Goal: Task Accomplishment & Management: Use online tool/utility

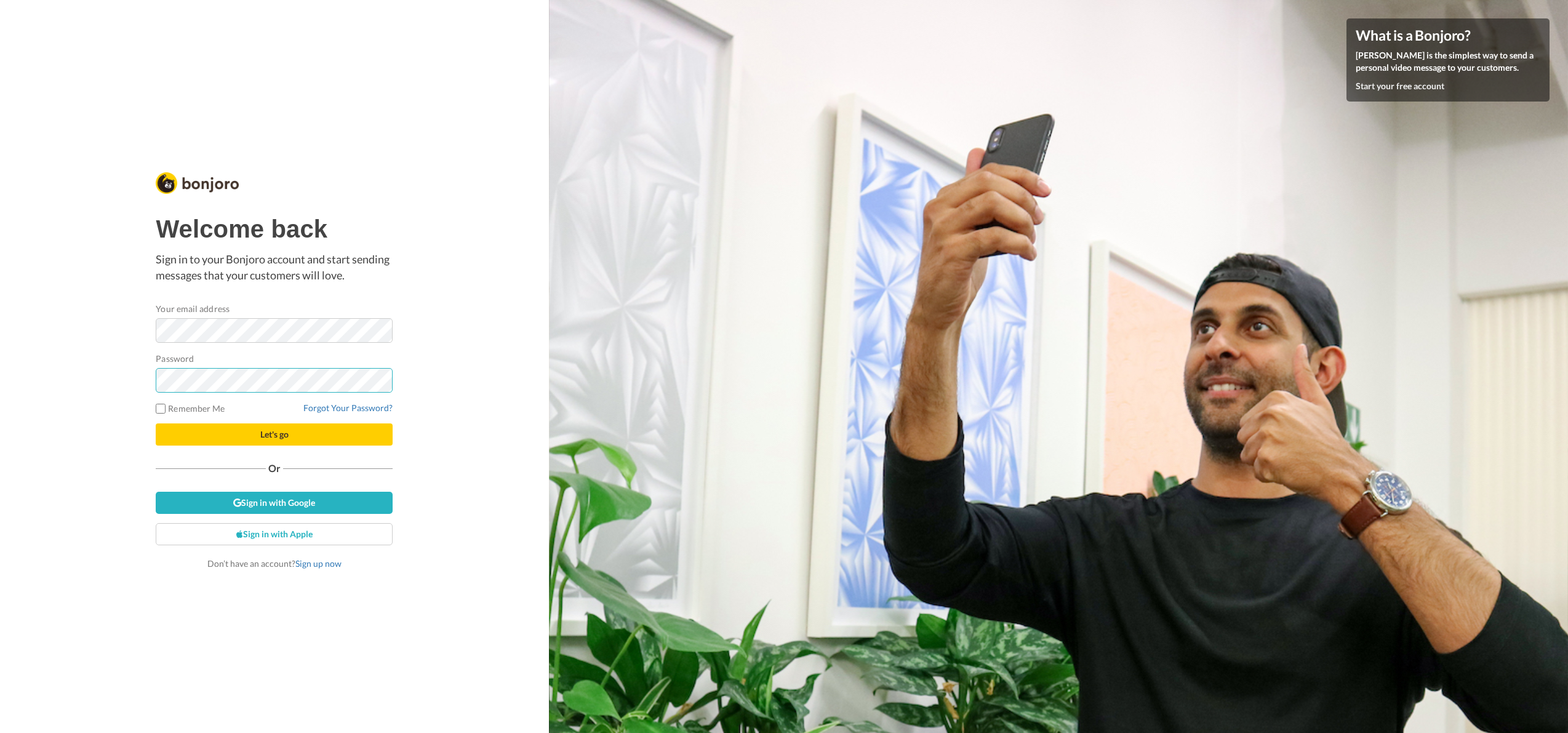
click at [156, 423] on button "Let's go" at bounding box center [274, 435] width 237 height 22
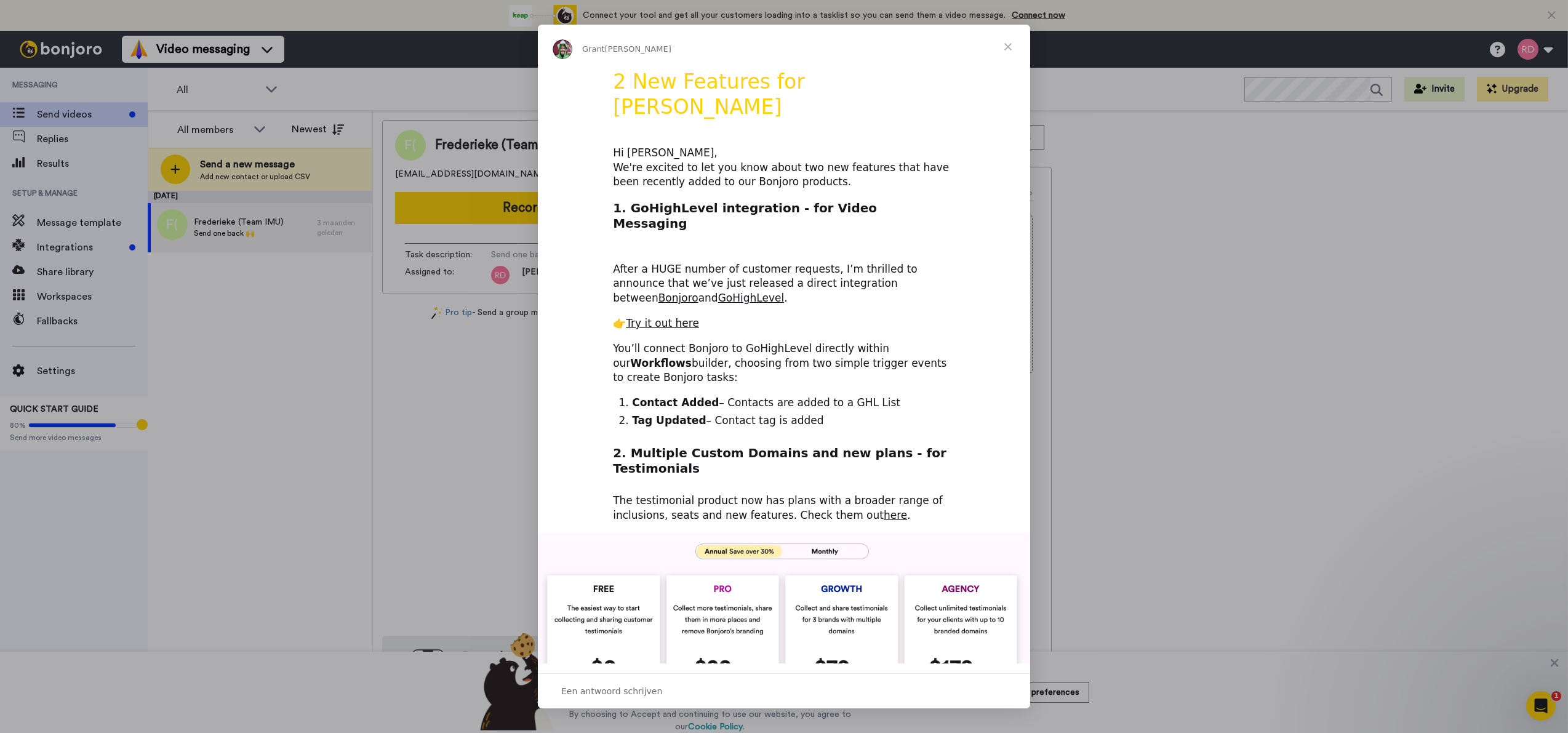
click at [1009, 42] on span "Sluiten" at bounding box center [1008, 47] width 44 height 44
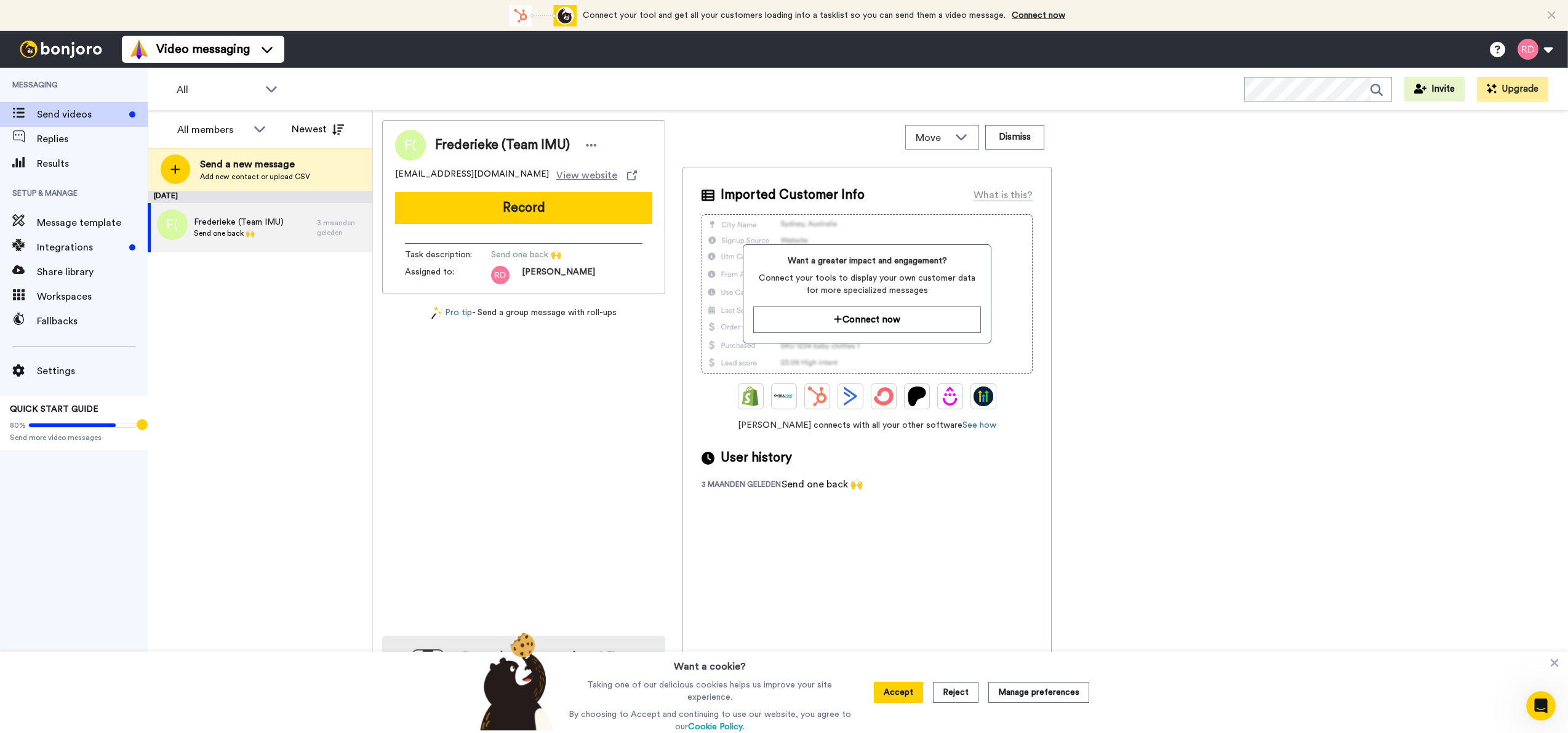
click at [911, 693] on button "Accept" at bounding box center [898, 693] width 49 height 21
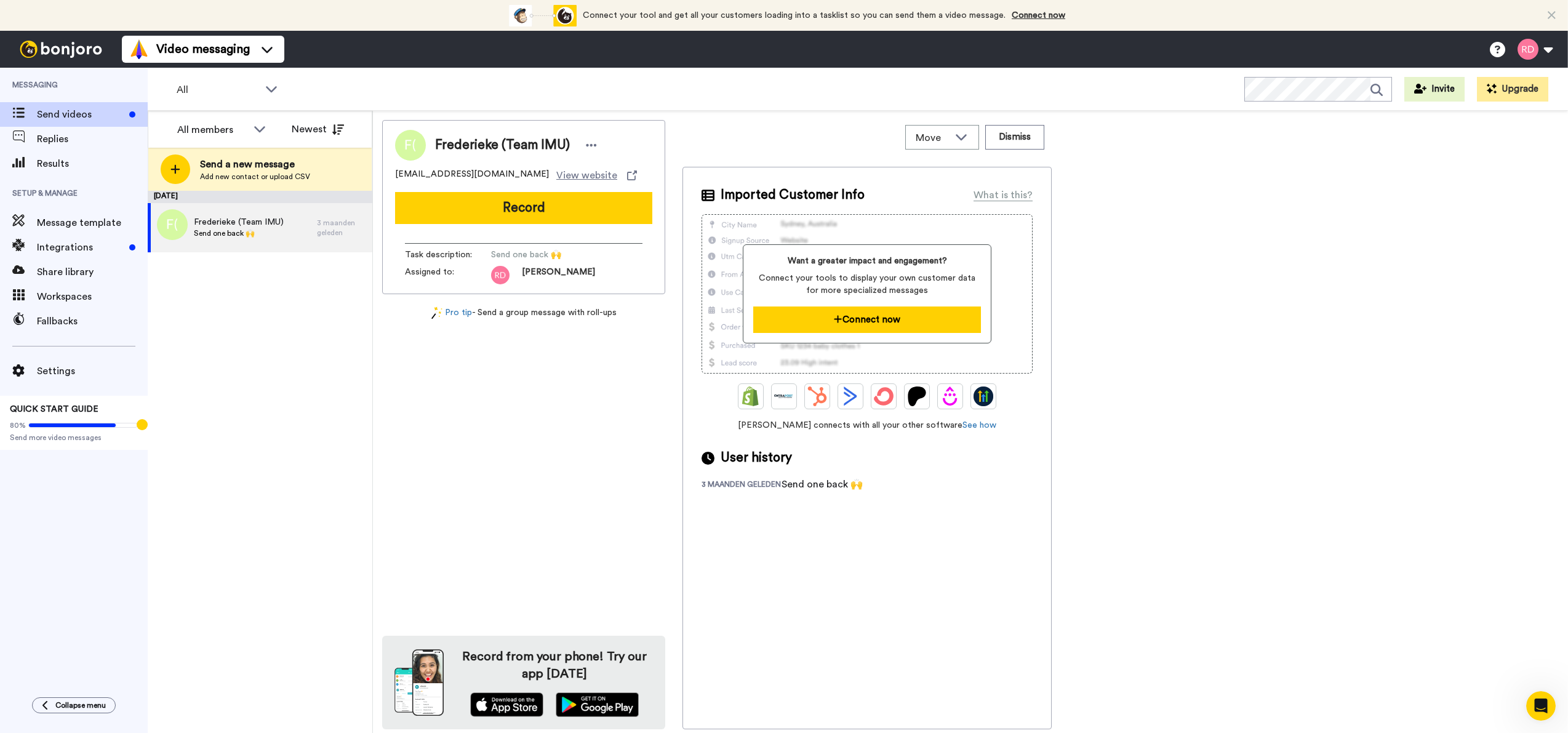
click at [916, 320] on button "Connect now" at bounding box center [867, 319] width 227 height 26
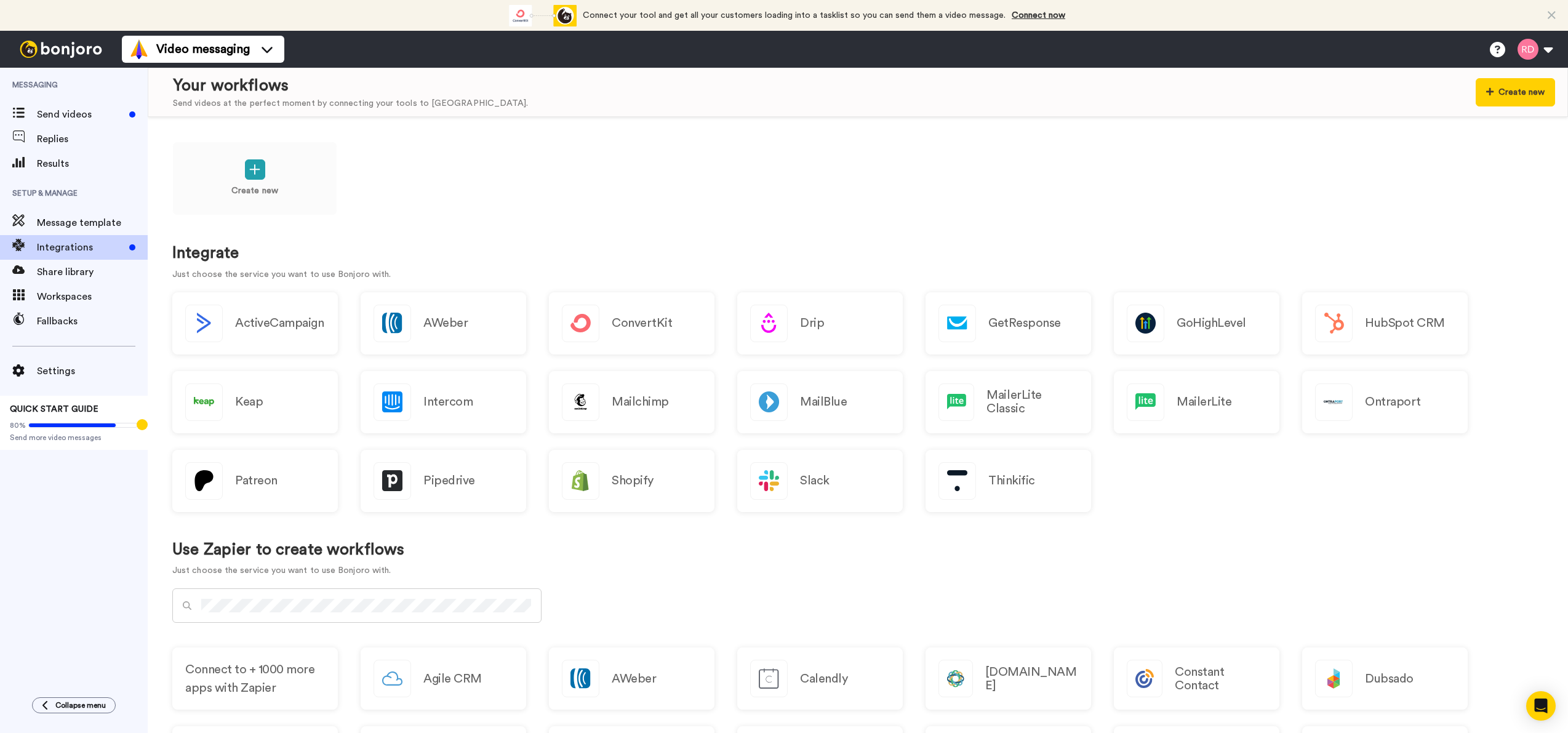
click at [1245, 520] on div "ActiveCampaign AWeber ConvertKit Drip GetResponse GoHighLevel HubSpot CRM Keap …" at bounding box center [858, 410] width 1371 height 236
click at [66, 50] on img at bounding box center [61, 49] width 92 height 17
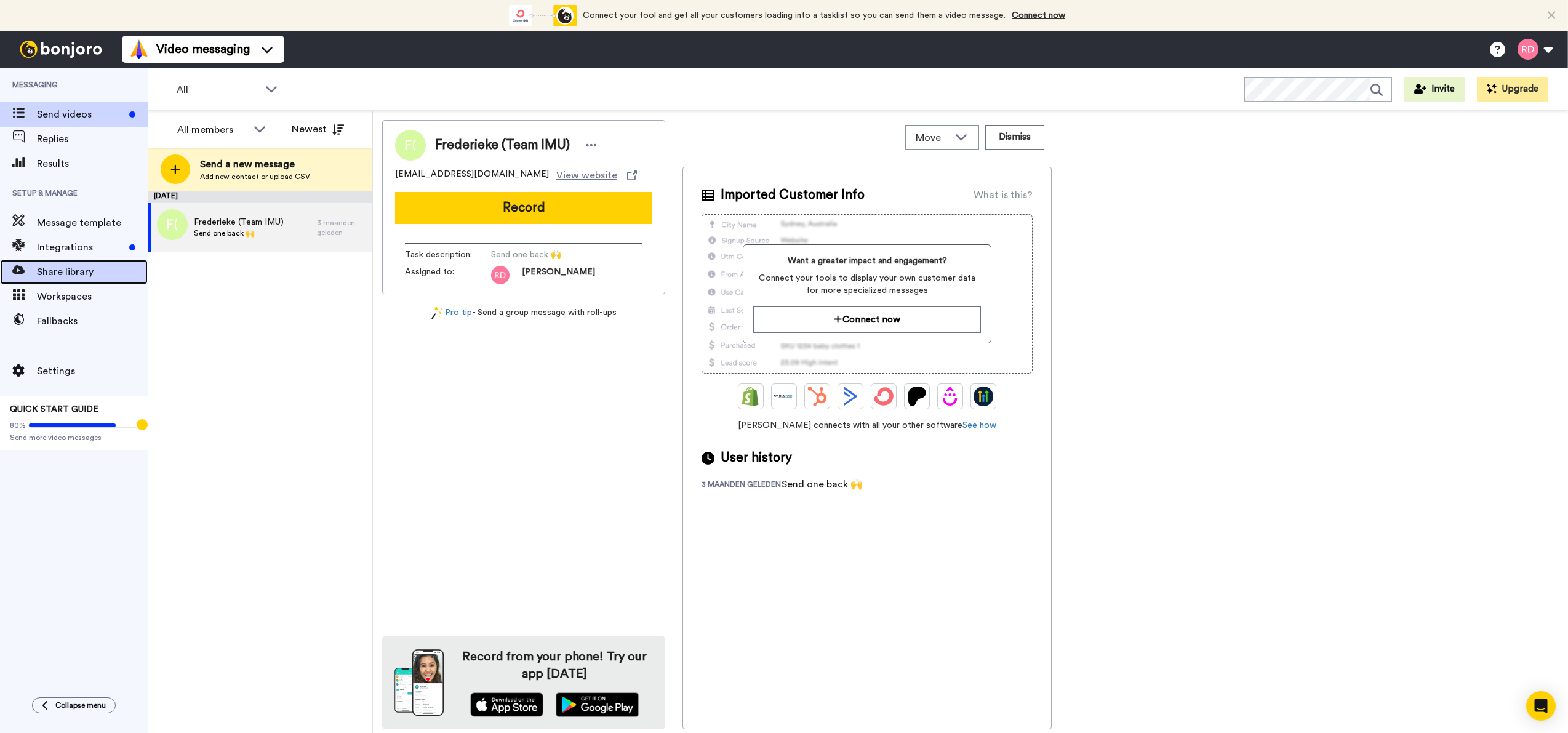
click at [78, 273] on span "Share library" at bounding box center [92, 272] width 111 height 15
click at [78, 311] on div "Fallbacks" at bounding box center [74, 321] width 148 height 25
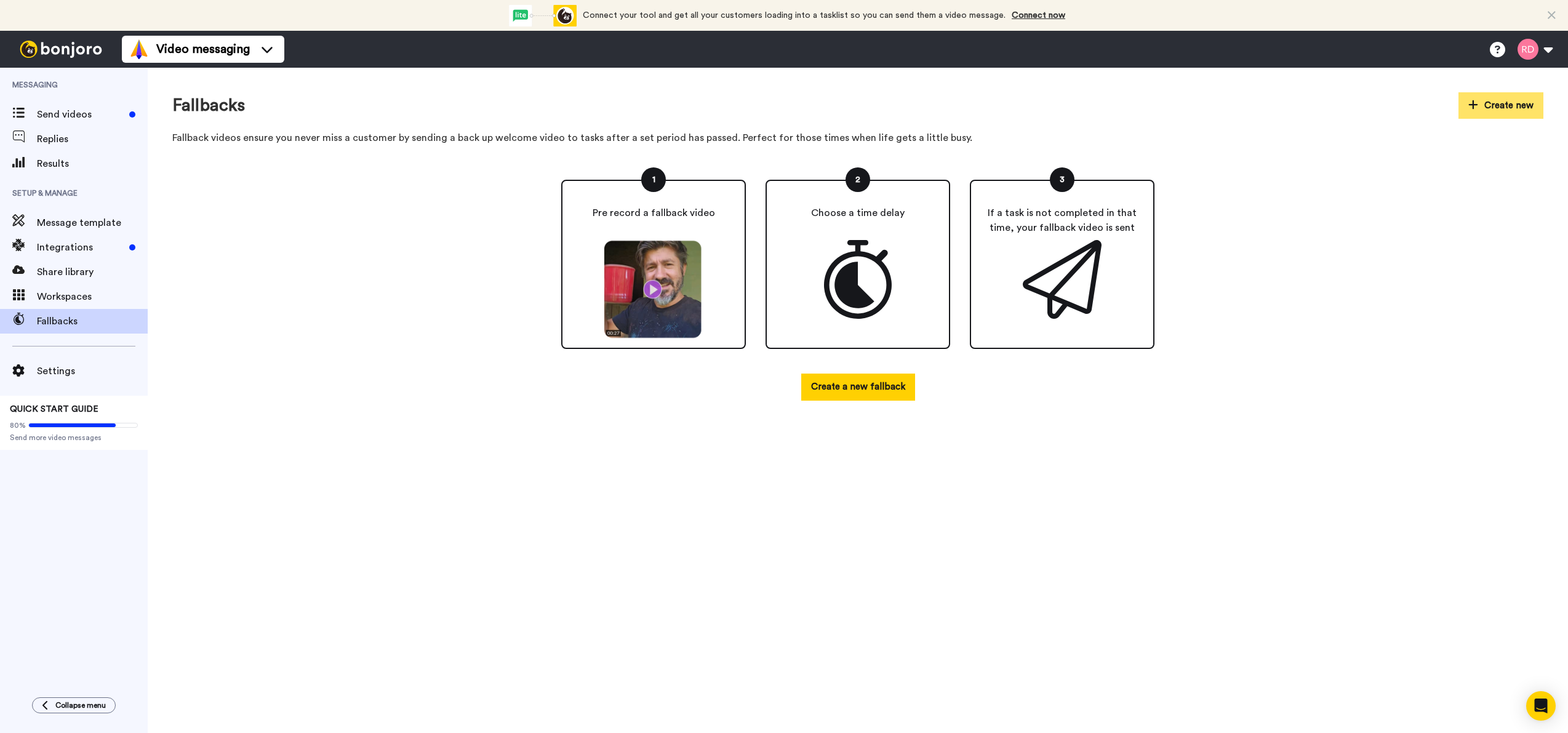
click at [1506, 110] on button "Create new" at bounding box center [1501, 105] width 85 height 26
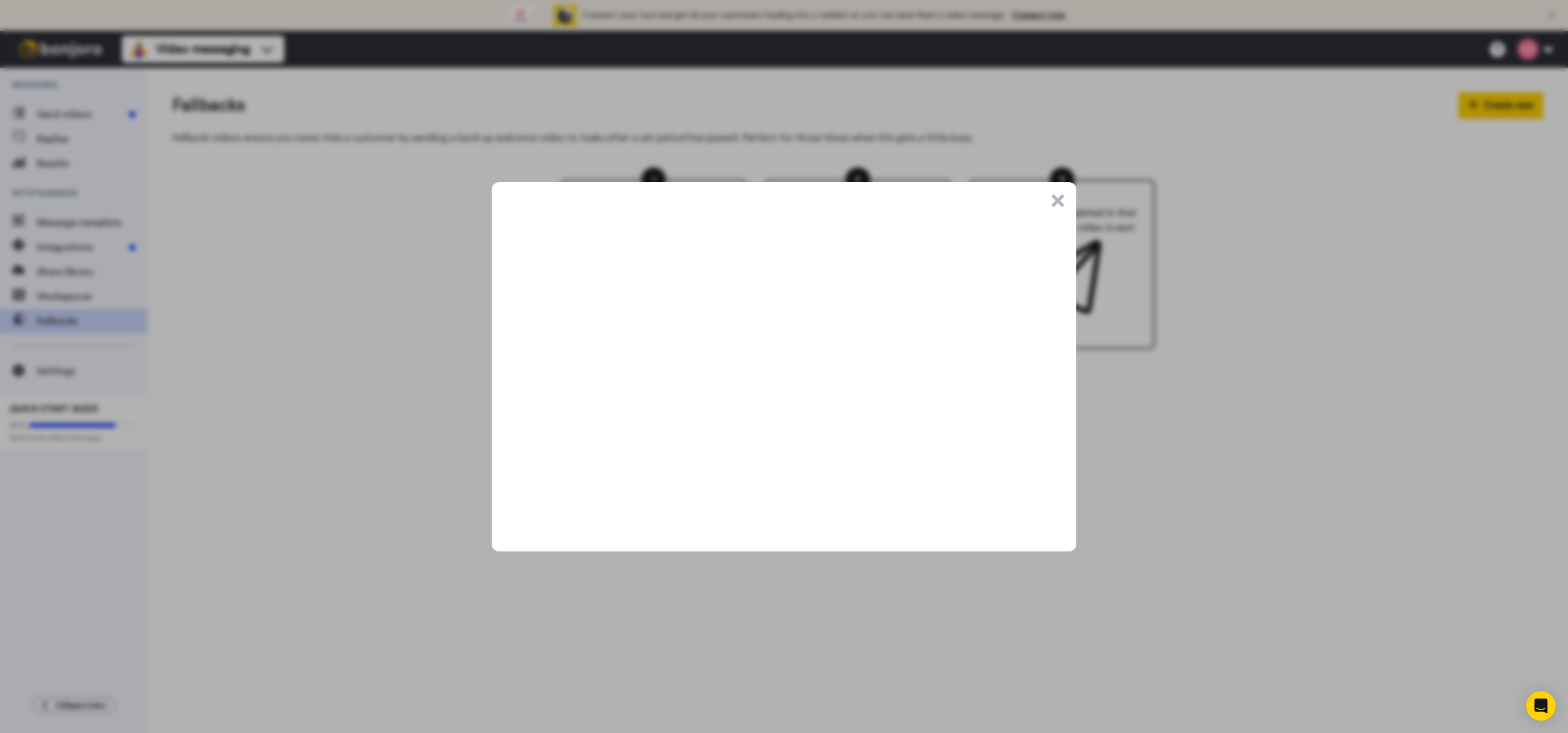
click at [1060, 204] on button ".cls-1{stroke-width:0px;}" at bounding box center [1058, 201] width 12 height 12
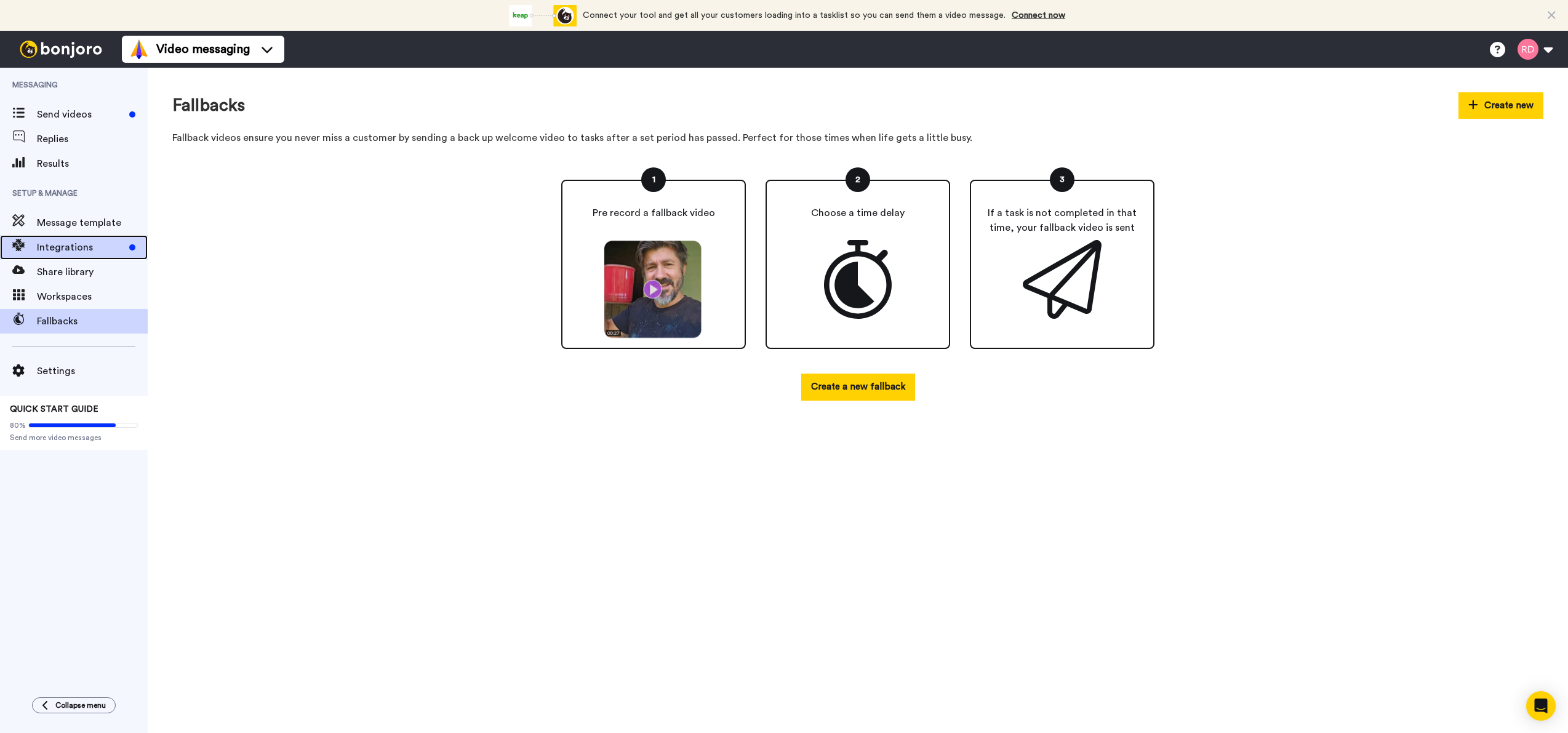
click at [88, 245] on span "Integrations" at bounding box center [80, 247] width 87 height 15
click at [47, 255] on div "Integrations" at bounding box center [74, 247] width 148 height 25
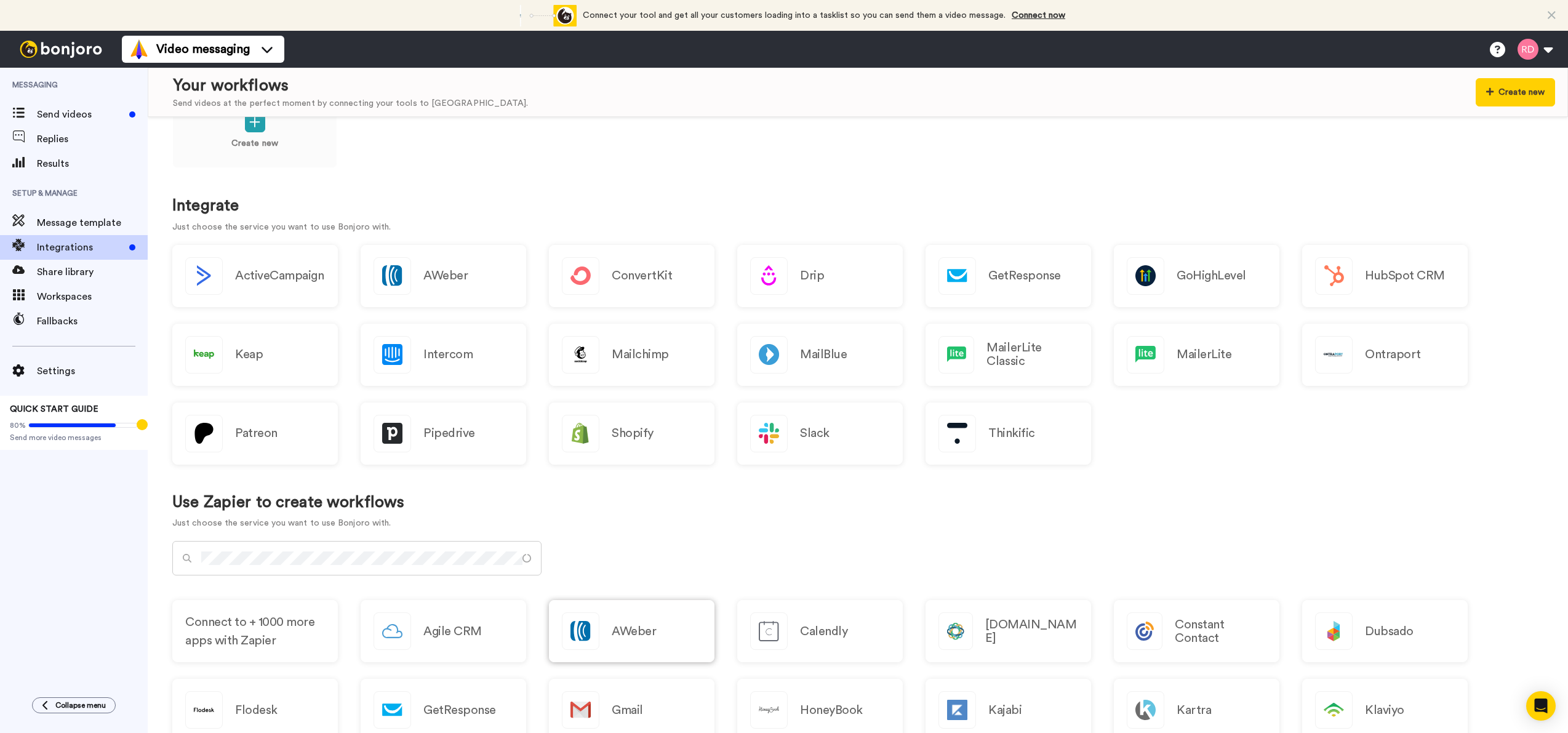
scroll to position [229, 0]
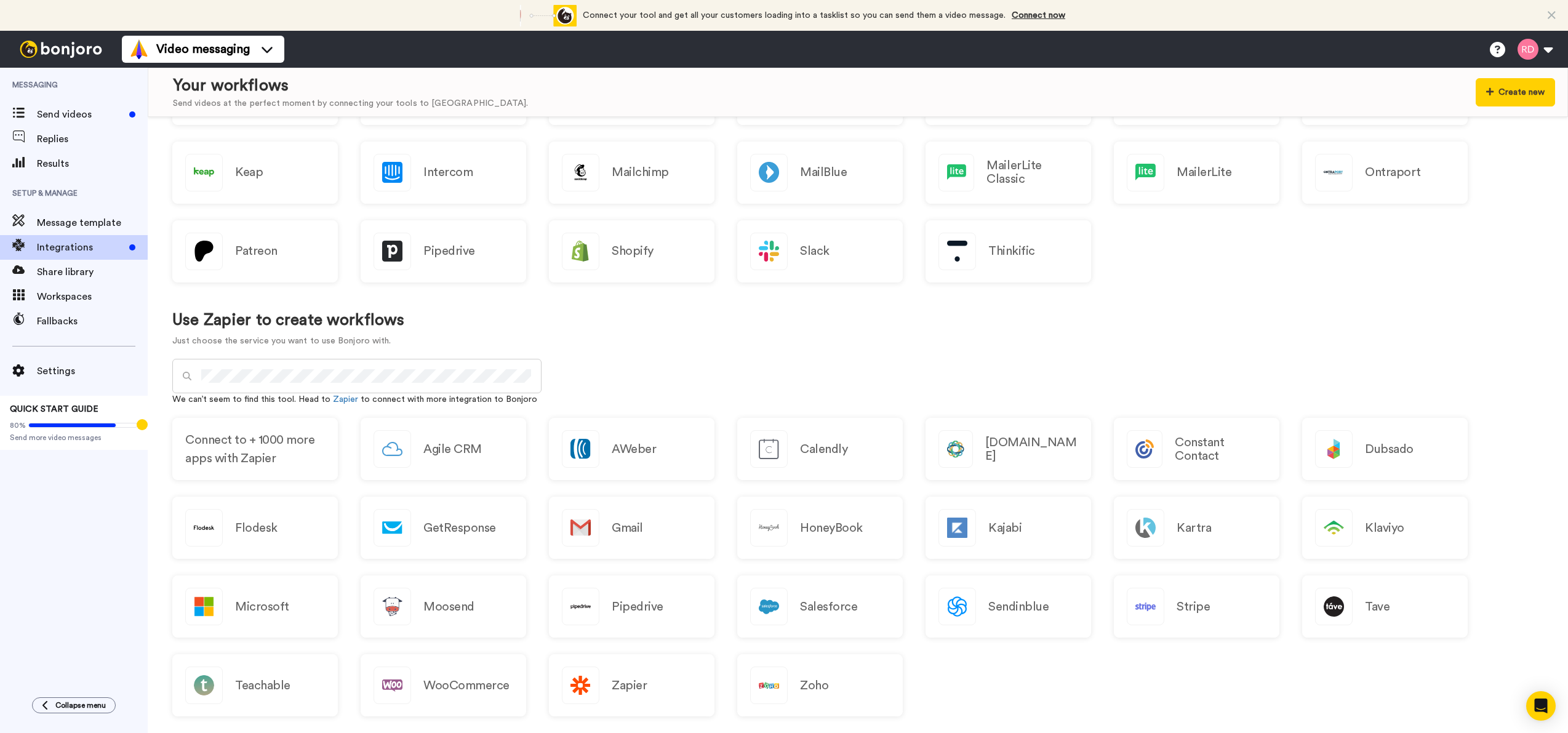
click at [380, 368] on div at bounding box center [357, 376] width 369 height 34
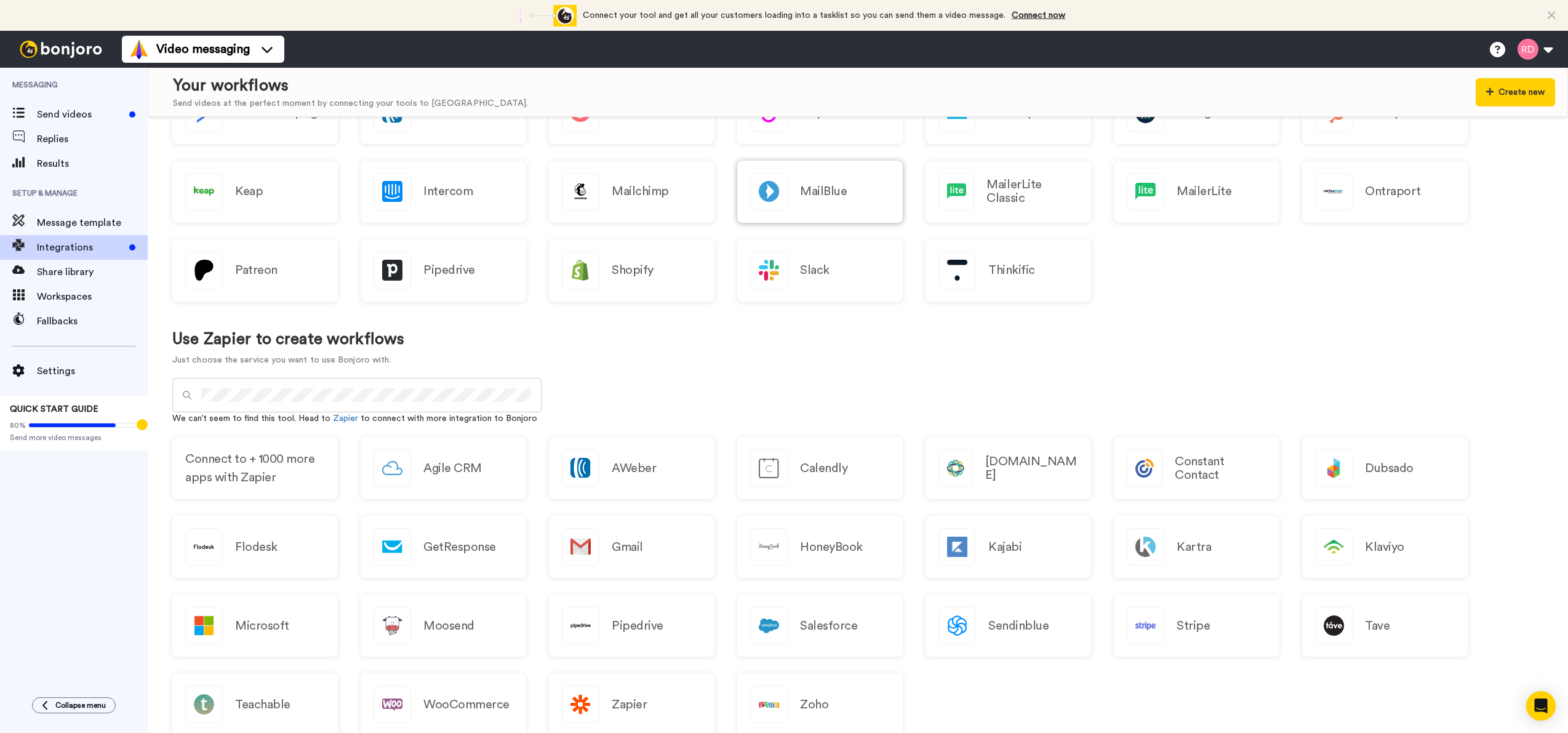
scroll to position [20, 0]
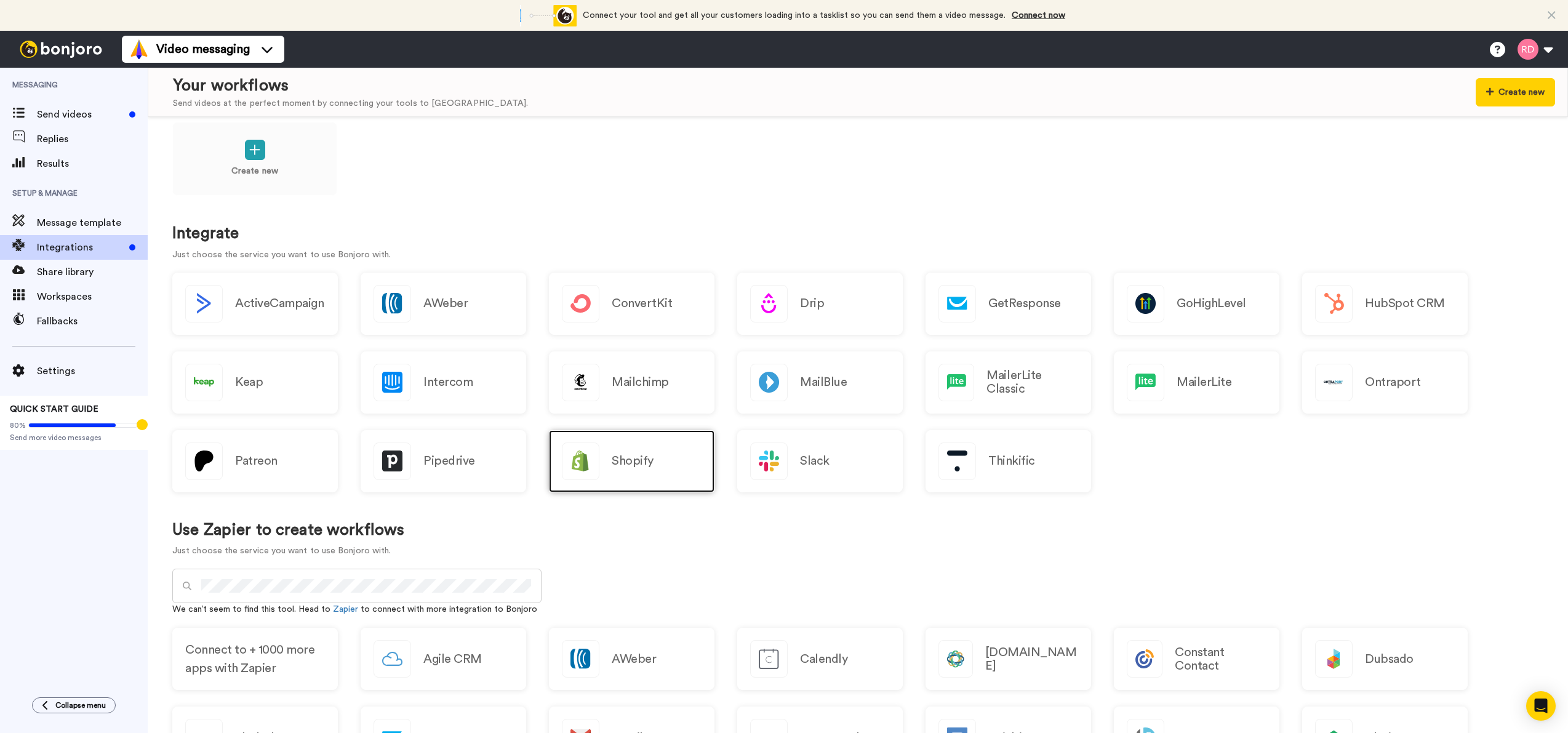
click at [615, 464] on h2 "Shopify" at bounding box center [632, 461] width 42 height 14
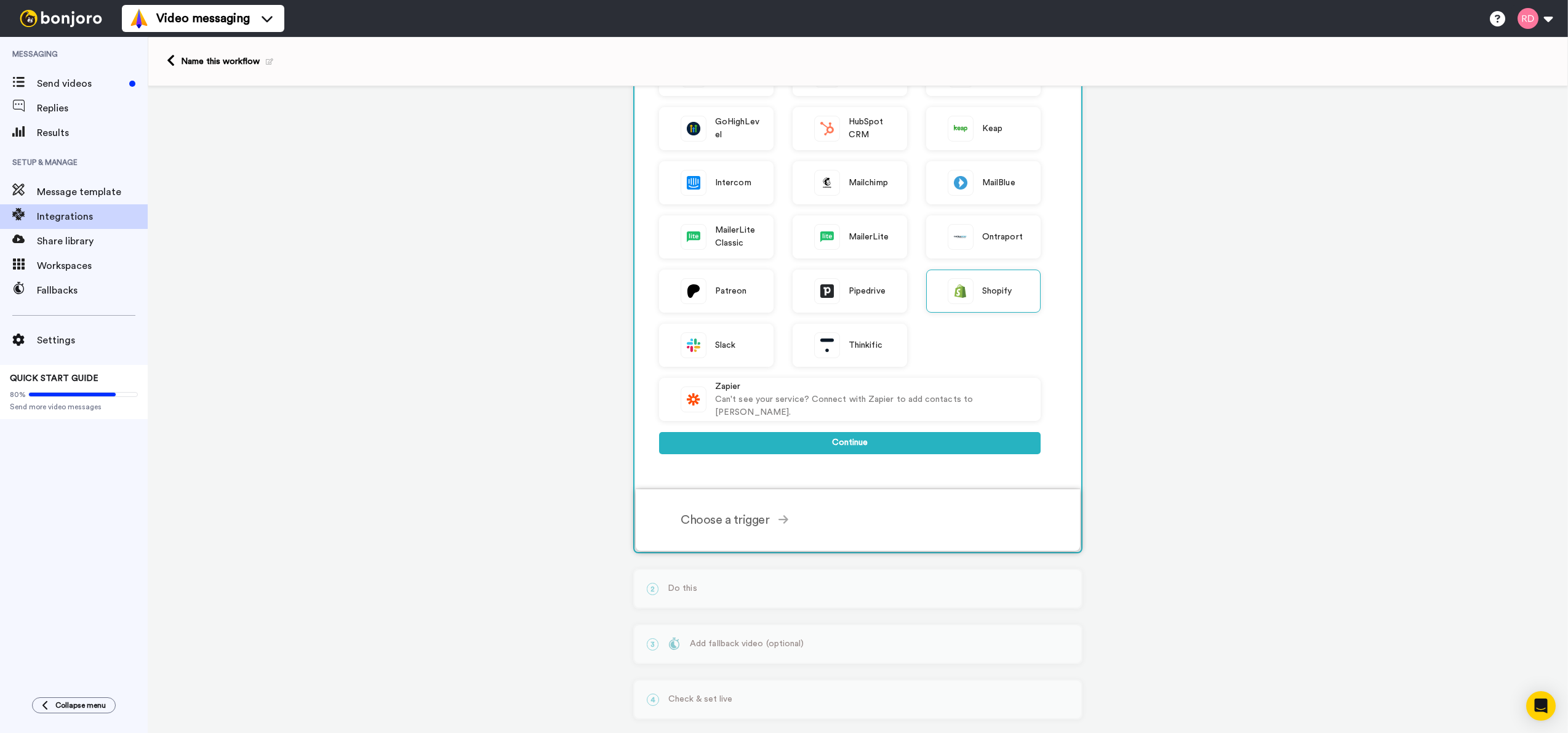
scroll to position [214, 0]
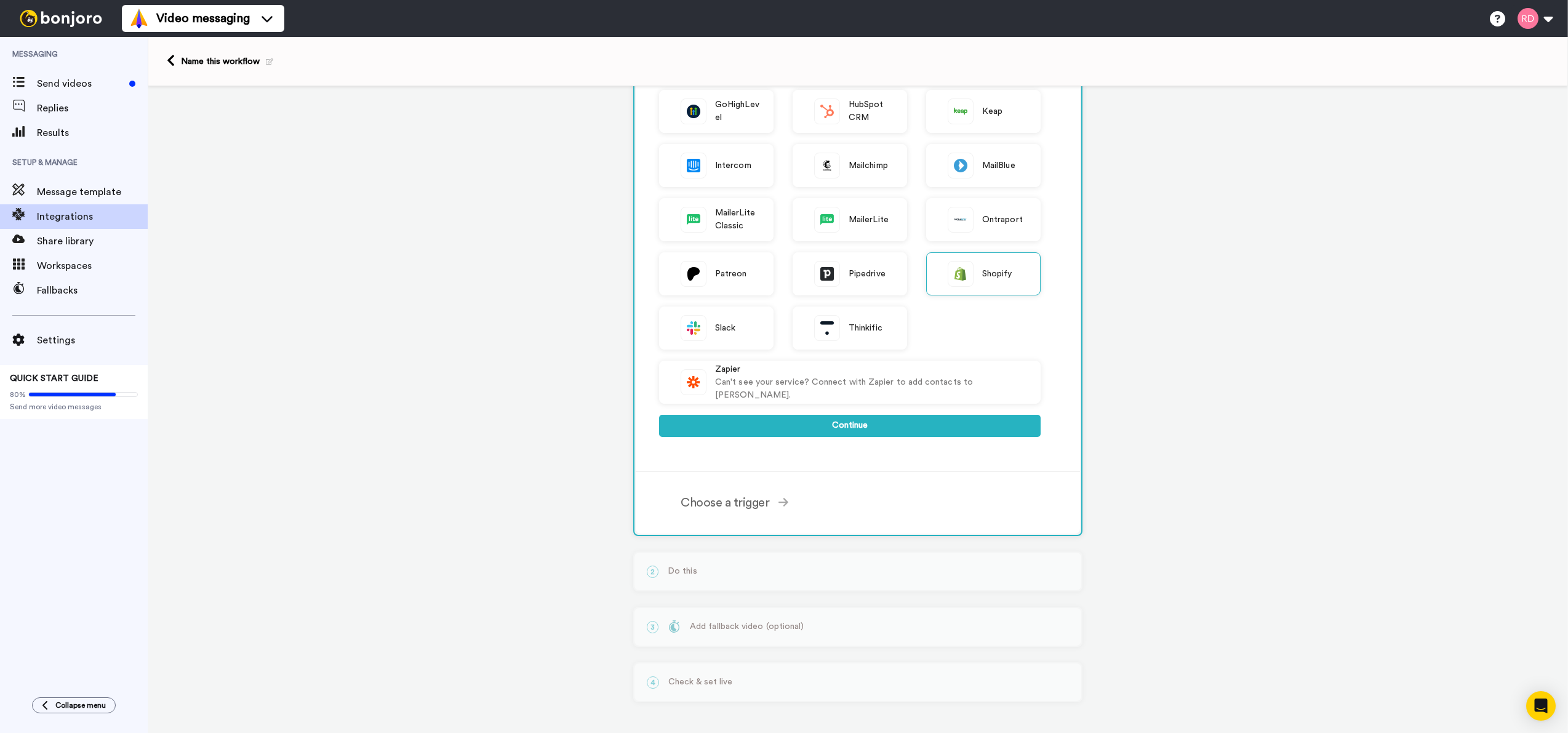
click at [900, 437] on div "ActiveCampaign AWeber Bonjoro ConvertKit Drip GetResponse GoHighLevel HubSpot C…" at bounding box center [850, 215] width 381 height 468
click at [900, 423] on button "Continue" at bounding box center [850, 426] width 381 height 22
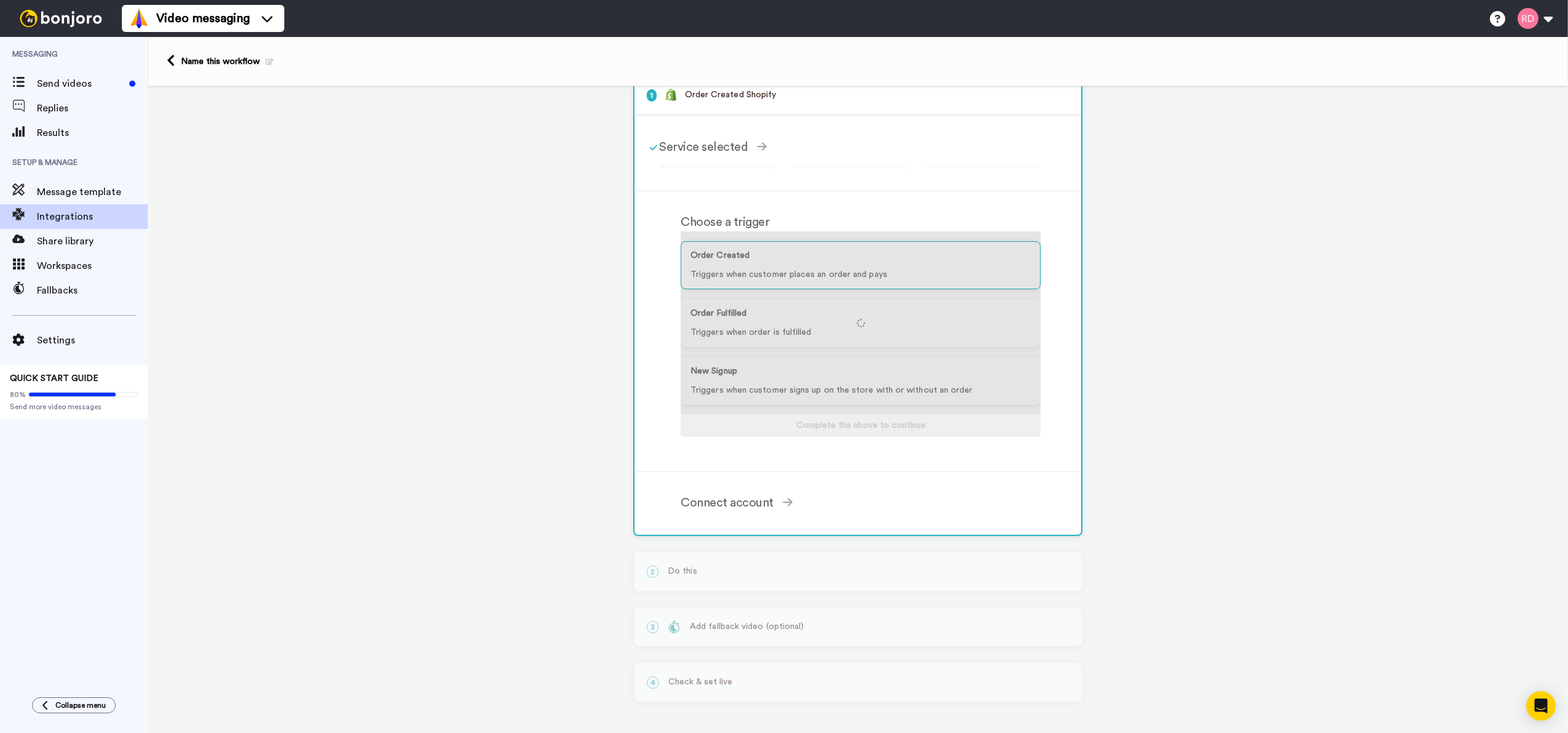
scroll to position [16, 0]
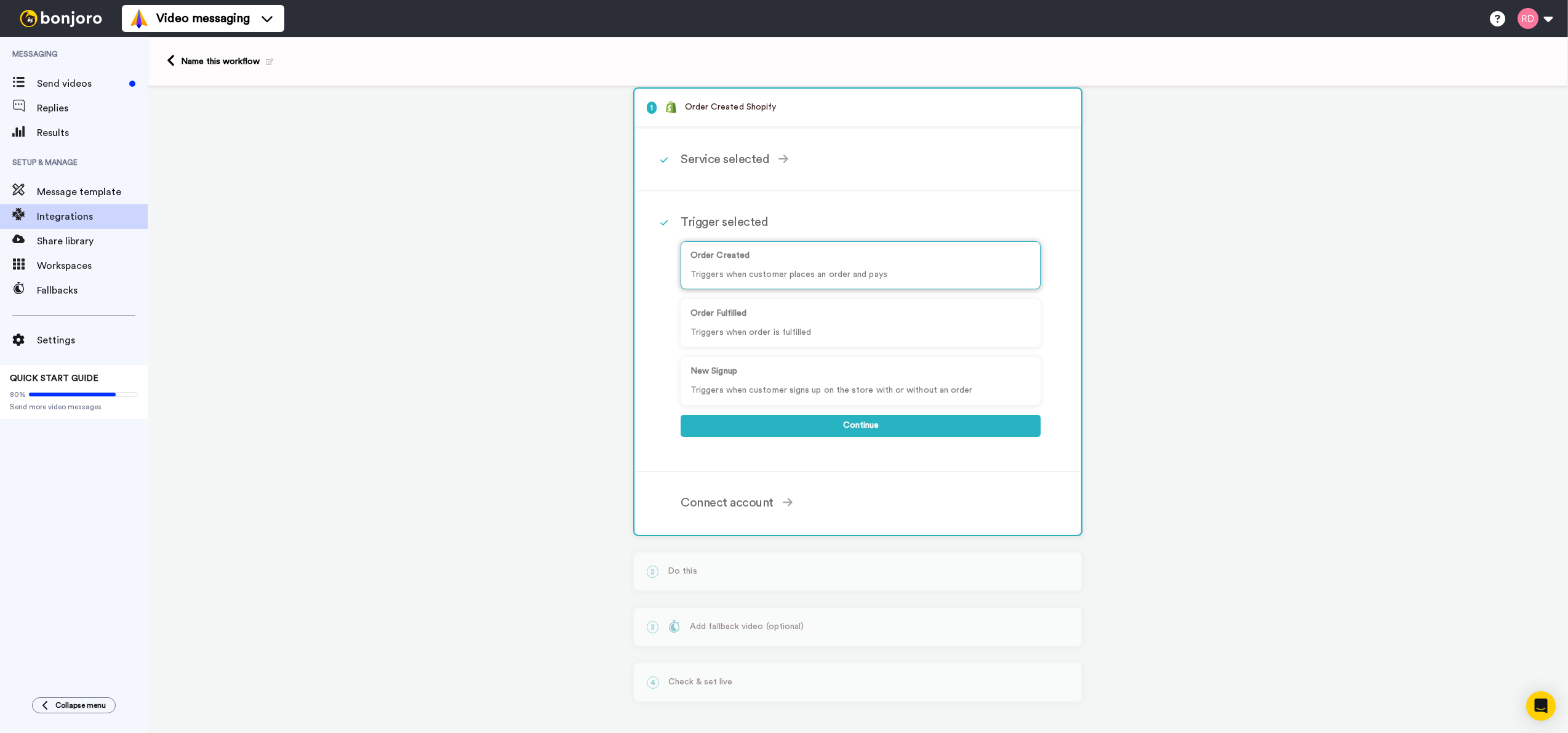
click at [750, 258] on p "Order Created" at bounding box center [860, 255] width 340 height 13
click at [900, 431] on button "Continue" at bounding box center [861, 426] width 360 height 22
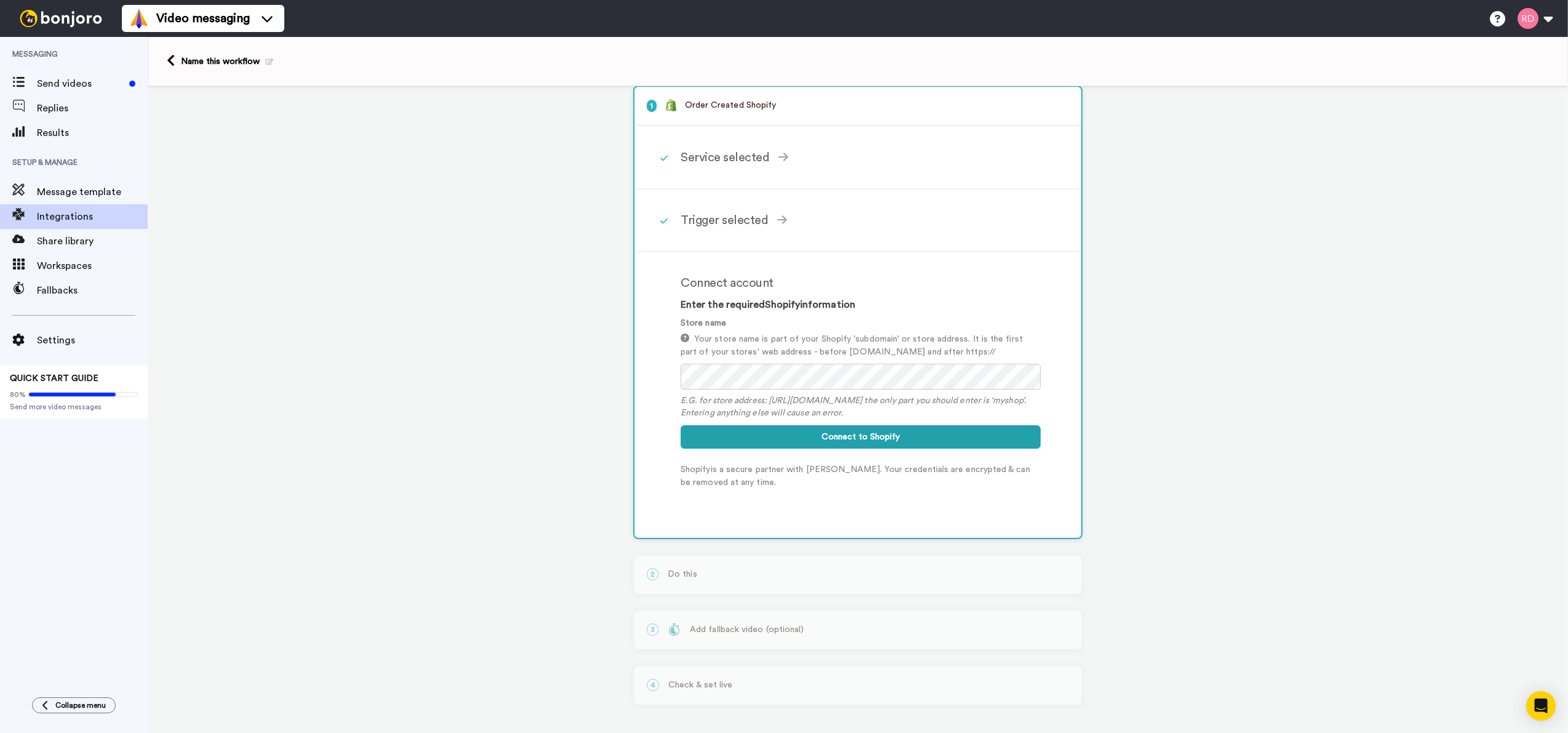
drag, startPoint x: 804, startPoint y: 479, endPoint x: 962, endPoint y: 483, distance: 158.1
click at [948, 481] on p "Shopify is a secure partner with Bonjoro. Your credentials are encrypted & can …" at bounding box center [861, 476] width 360 height 26
click at [962, 483] on p "Shopify is a secure partner with Bonjoro. Your credentials are encrypted & can …" at bounding box center [861, 476] width 360 height 26
drag, startPoint x: 870, startPoint y: 470, endPoint x: 1000, endPoint y: 470, distance: 130.0
click at [982, 470] on p "Shopify is a secure partner with Bonjoro. Your credentials are encrypted & can …" at bounding box center [861, 476] width 360 height 26
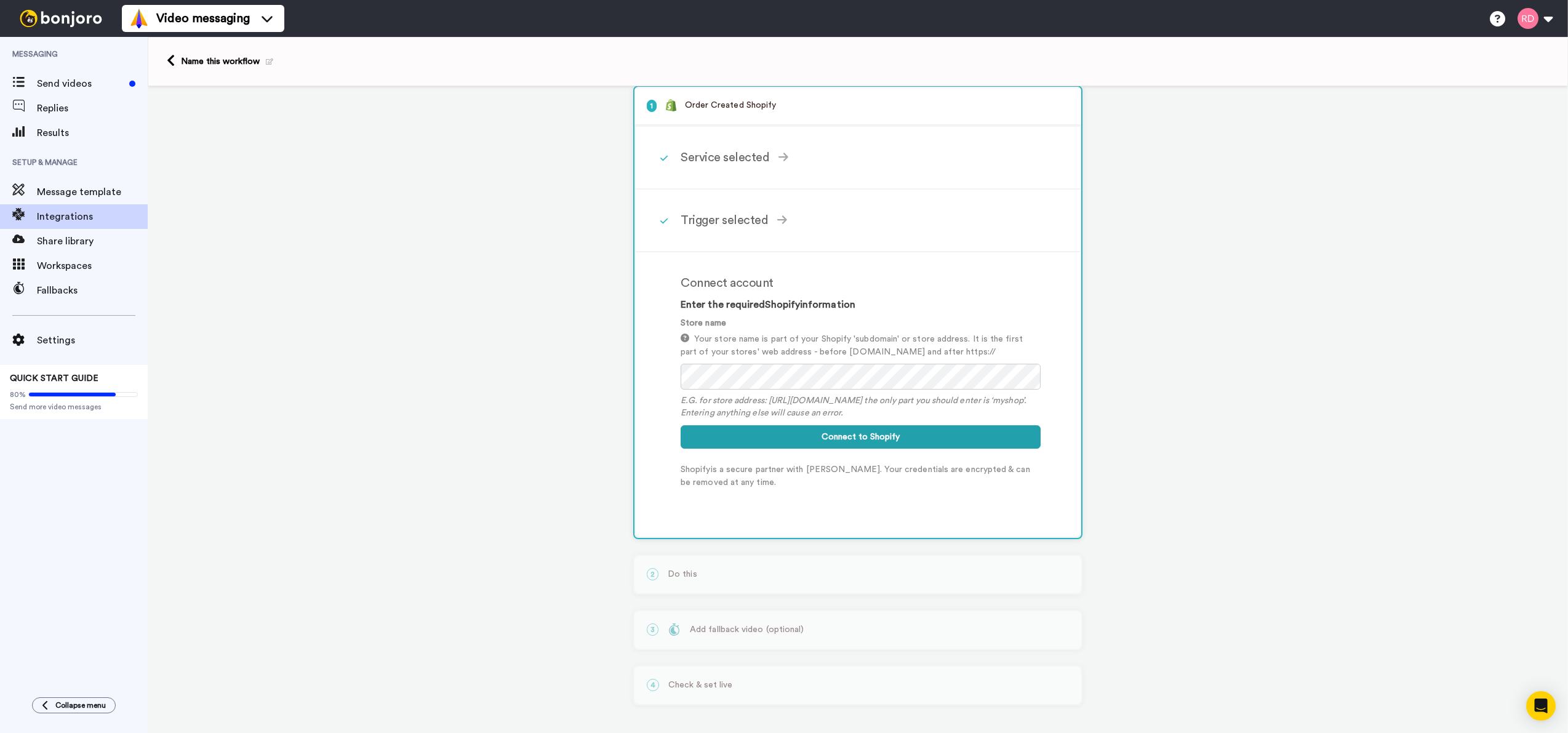
click at [1000, 470] on p "Shopify is a secure partner with Bonjoro. Your credentials are encrypted & can …" at bounding box center [861, 476] width 360 height 26
drag, startPoint x: 1009, startPoint y: 471, endPoint x: 890, endPoint y: 464, distance: 119.2
click at [894, 465] on p "Shopify is a secure partner with Bonjoro. Your credentials are encrypted & can …" at bounding box center [861, 476] width 360 height 26
click at [890, 464] on p "Shopify is a secure partner with Bonjoro. Your credentials are encrypted & can …" at bounding box center [861, 476] width 360 height 26
drag, startPoint x: 839, startPoint y: 465, endPoint x: 894, endPoint y: 465, distance: 55.0
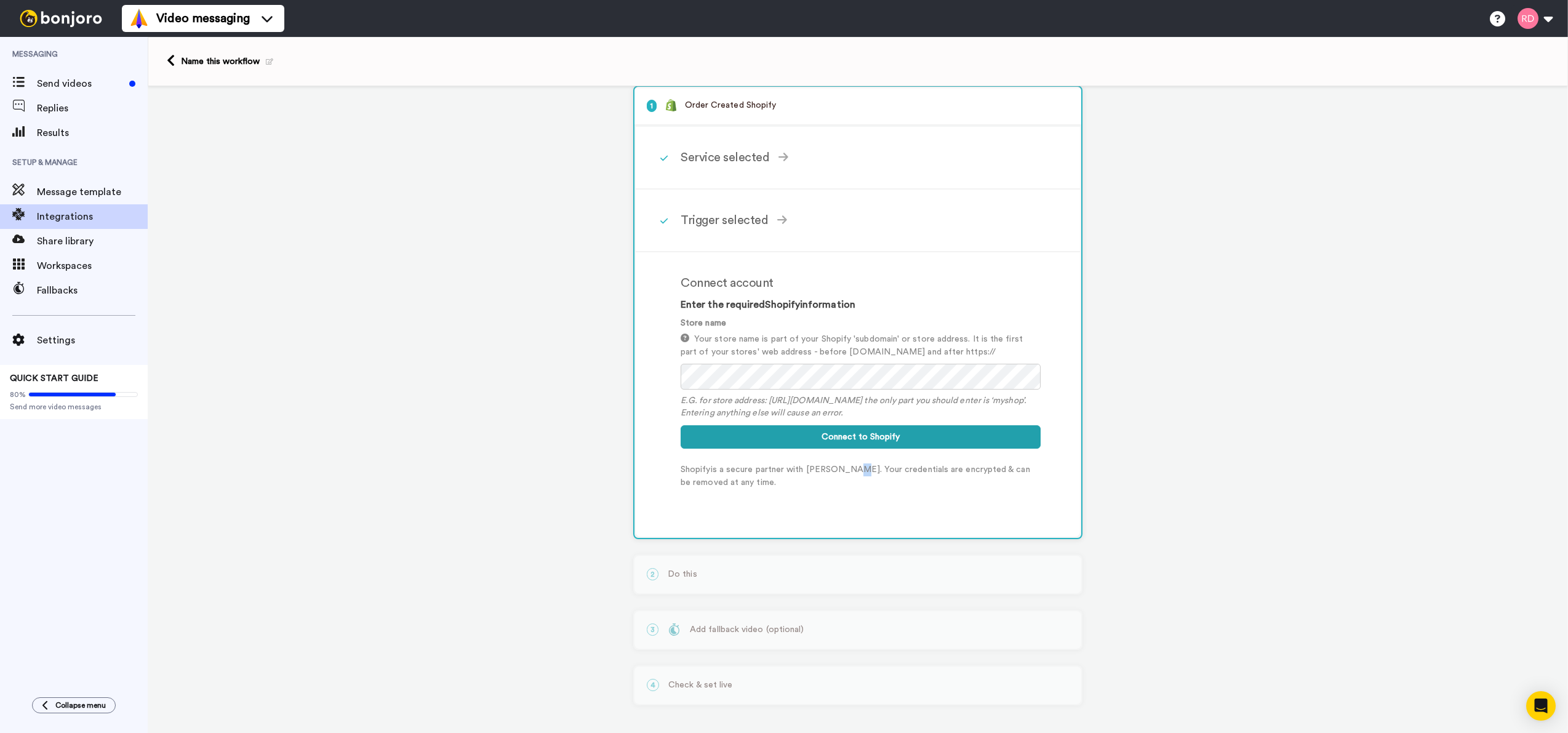
click at [856, 465] on p "Shopify is a secure partner with Bonjoro. Your credentials are encrypted & can …" at bounding box center [861, 476] width 360 height 26
drag, startPoint x: 741, startPoint y: 349, endPoint x: 982, endPoint y: 350, distance: 241.0
click at [966, 350] on p "Your store name is part of your Shopify 'subdomain' or store address. It is the…" at bounding box center [861, 345] width 360 height 26
drag, startPoint x: 982, startPoint y: 350, endPoint x: 1002, endPoint y: 336, distance: 24.4
click at [982, 350] on p "Your store name is part of your Shopify 'subdomain' or store address. It is the…" at bounding box center [861, 345] width 360 height 26
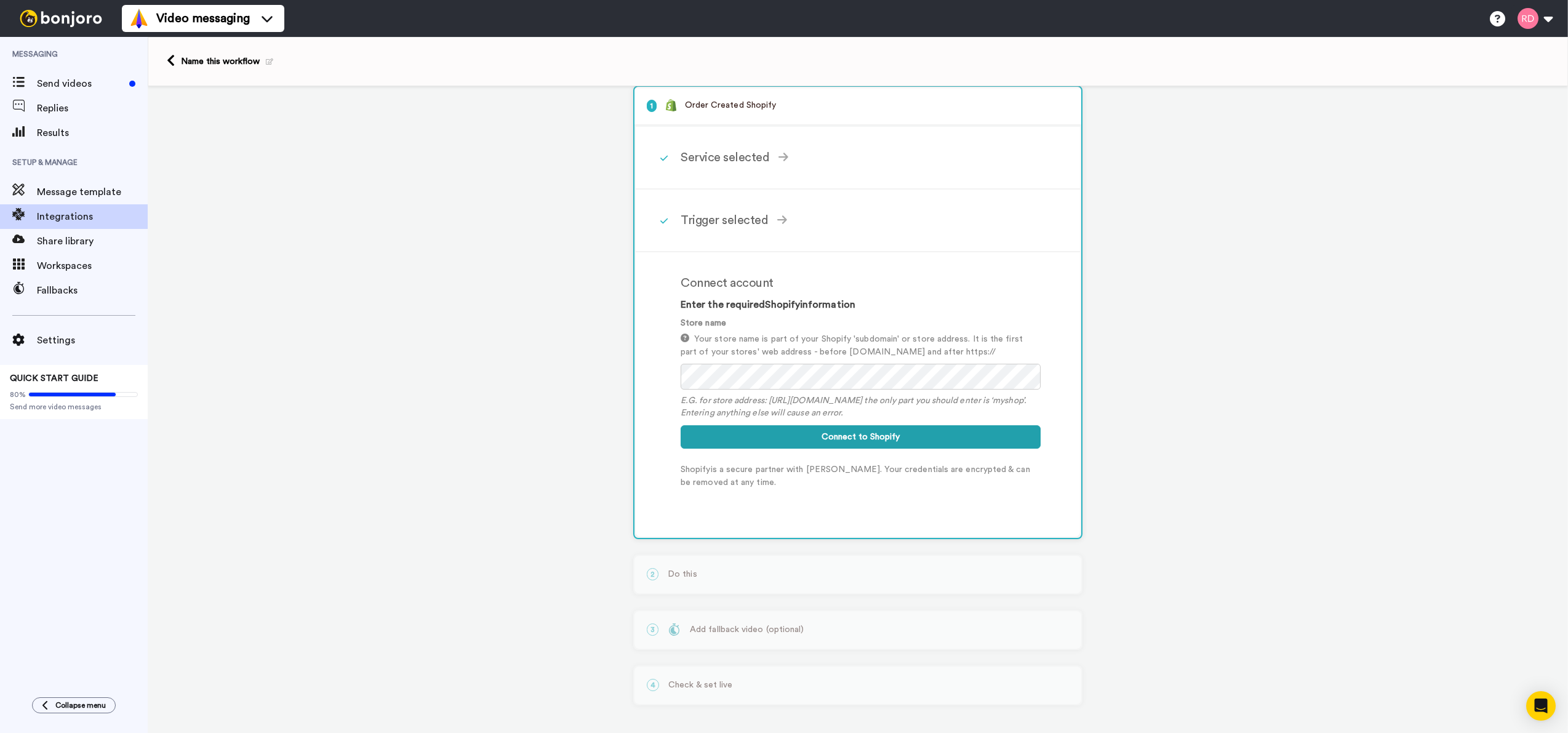
drag, startPoint x: 723, startPoint y: 343, endPoint x: 939, endPoint y: 354, distance: 216.3
click at [897, 353] on p "Your store name is part of your Shopify 'subdomain' or store address. It is the…" at bounding box center [861, 345] width 360 height 26
click at [939, 354] on p "Your store name is part of your Shopify 'subdomain' or store address. It is the…" at bounding box center [861, 345] width 360 height 26
click at [862, 348] on p "Your store name is part of your Shopify 'subdomain' or store address. It is the…" at bounding box center [861, 345] width 360 height 26
click at [834, 349] on p "Your store name is part of your Shopify 'subdomain' or store address. It is the…" at bounding box center [861, 345] width 360 height 26
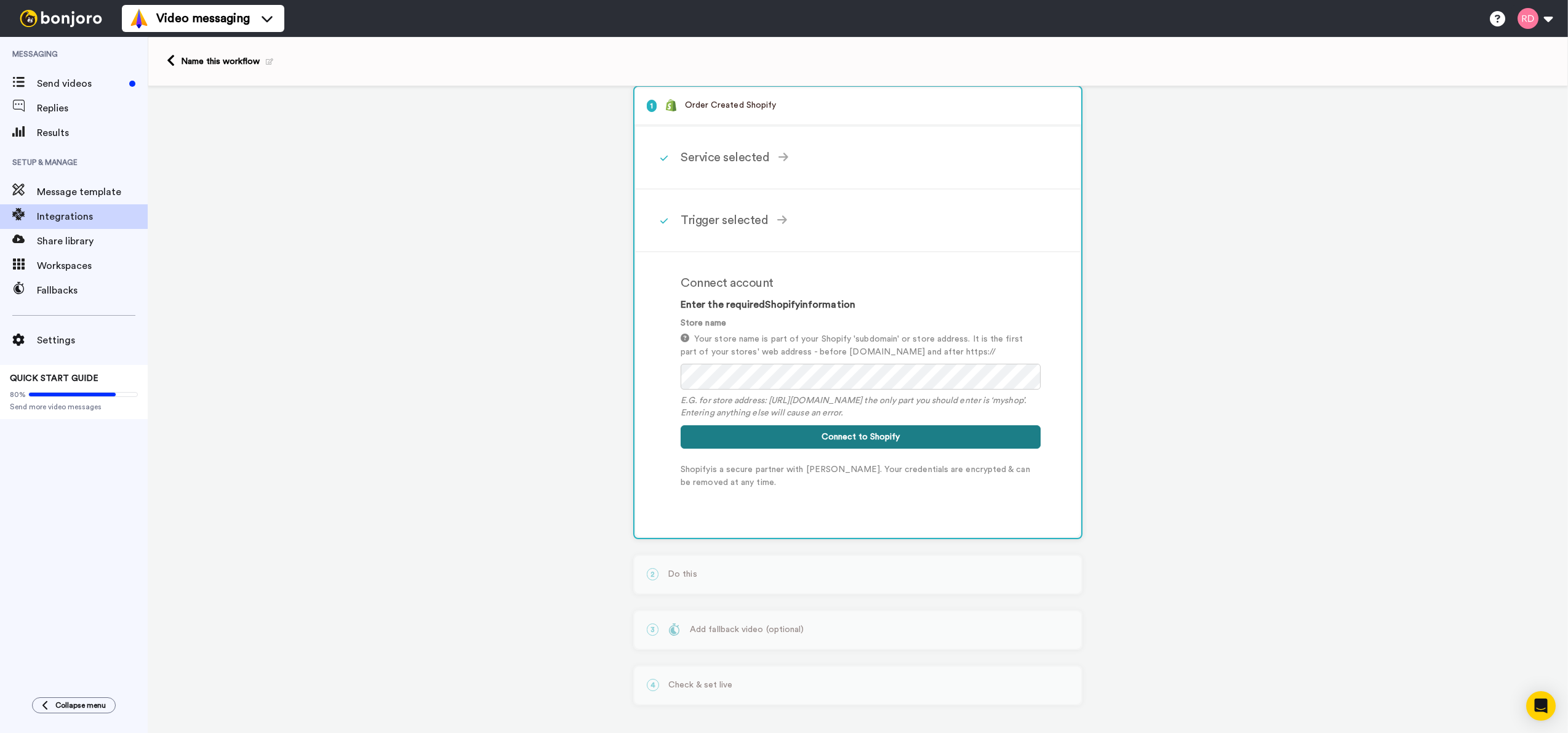
click at [906, 431] on button "Connect to Shopify" at bounding box center [861, 437] width 360 height 24
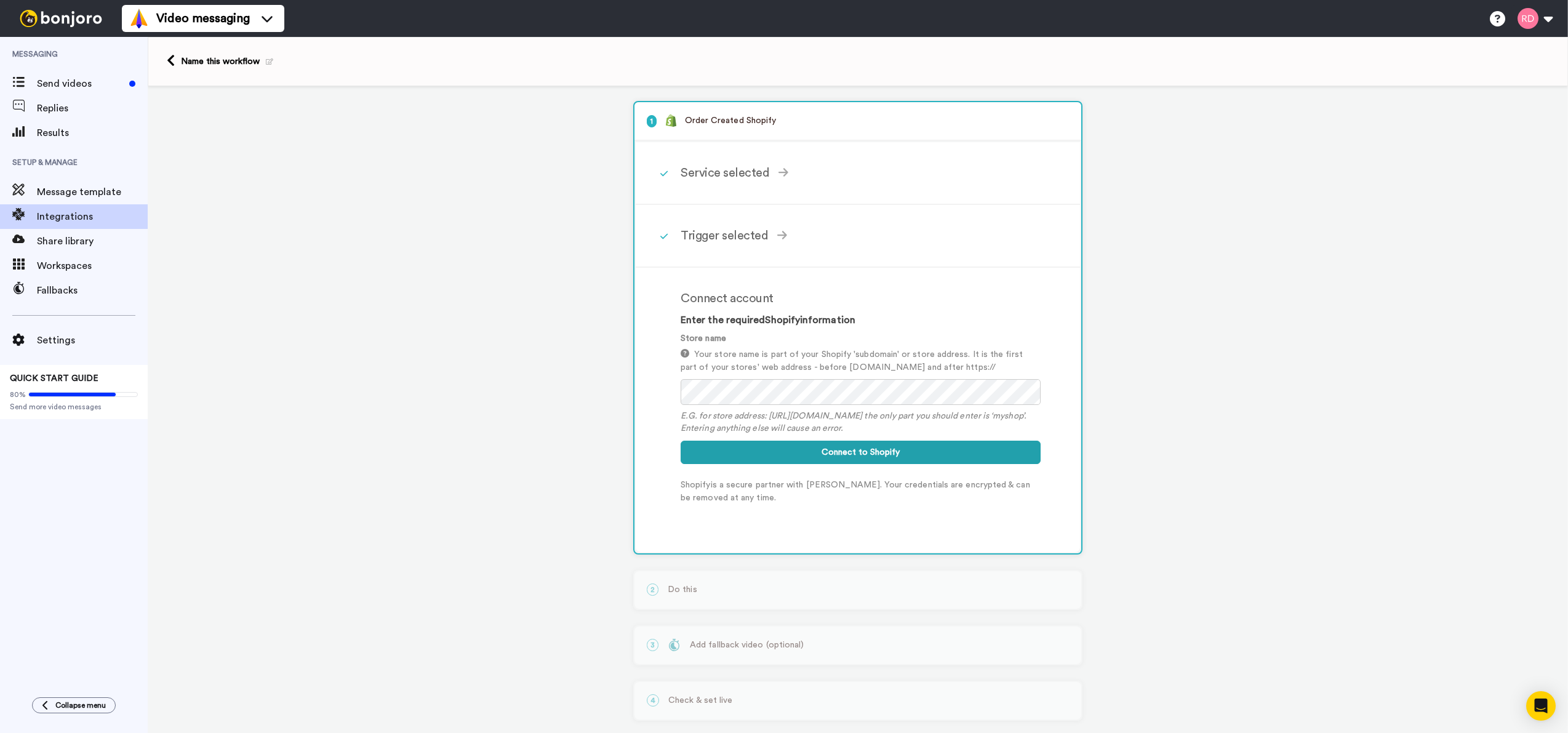
scroll to position [0, 0]
